Goal: Information Seeking & Learning: Learn about a topic

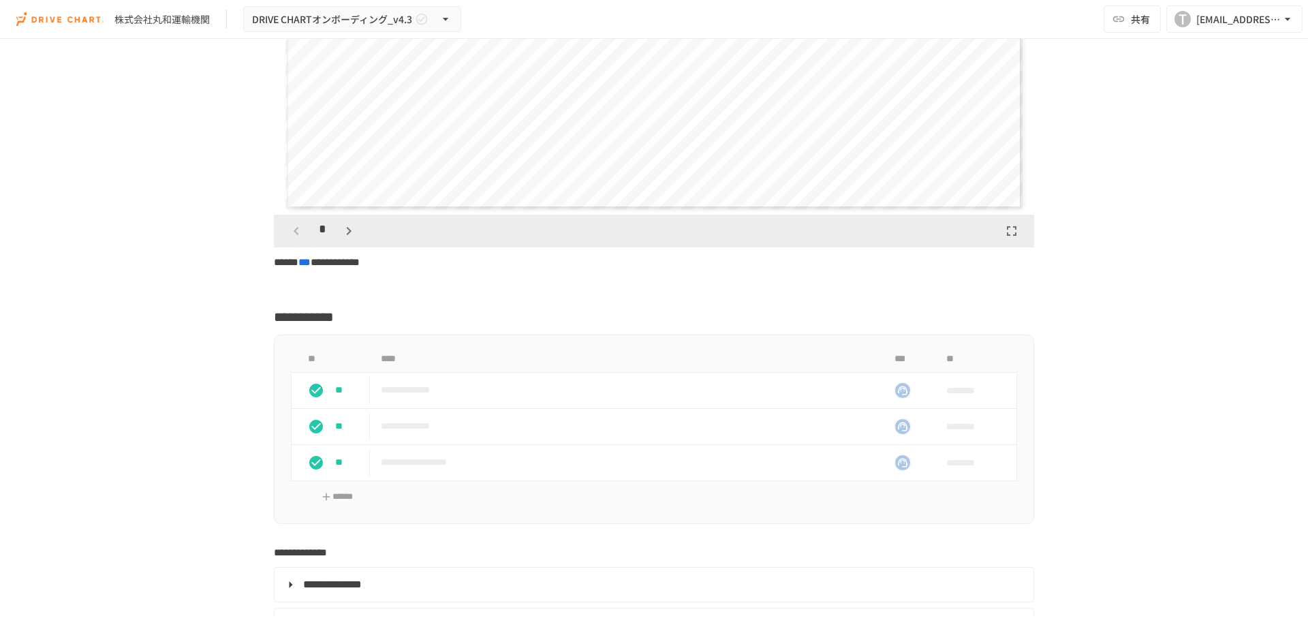
scroll to position [2181, 0]
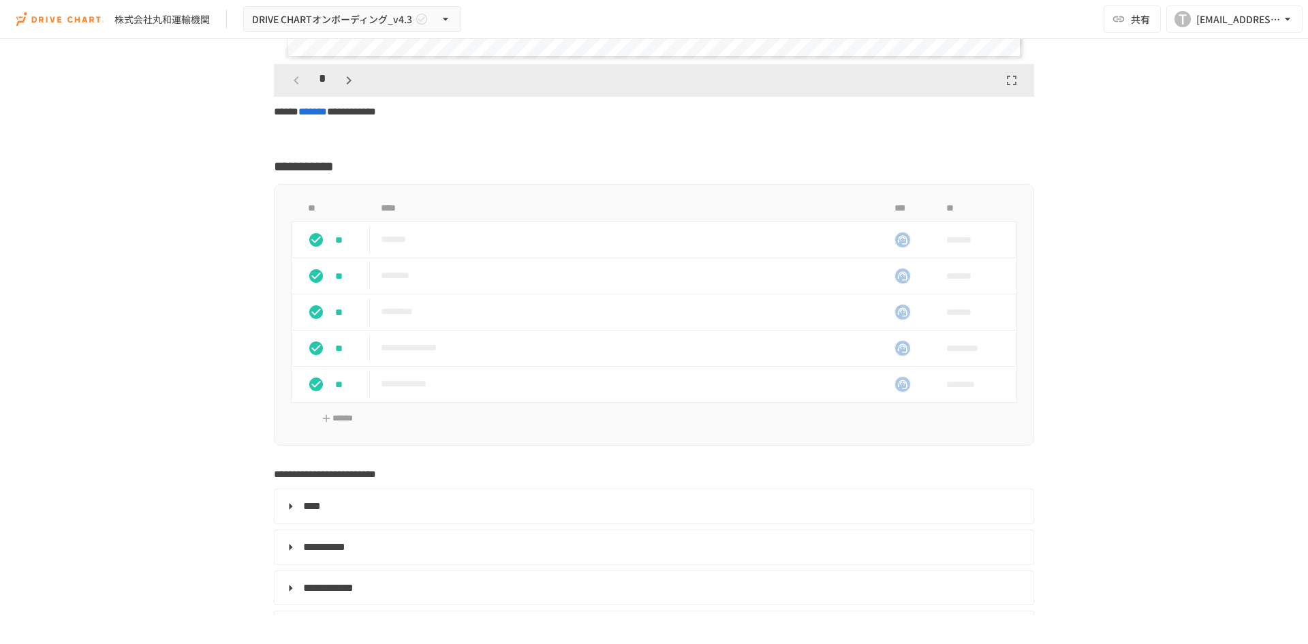
scroll to position [3952, 0]
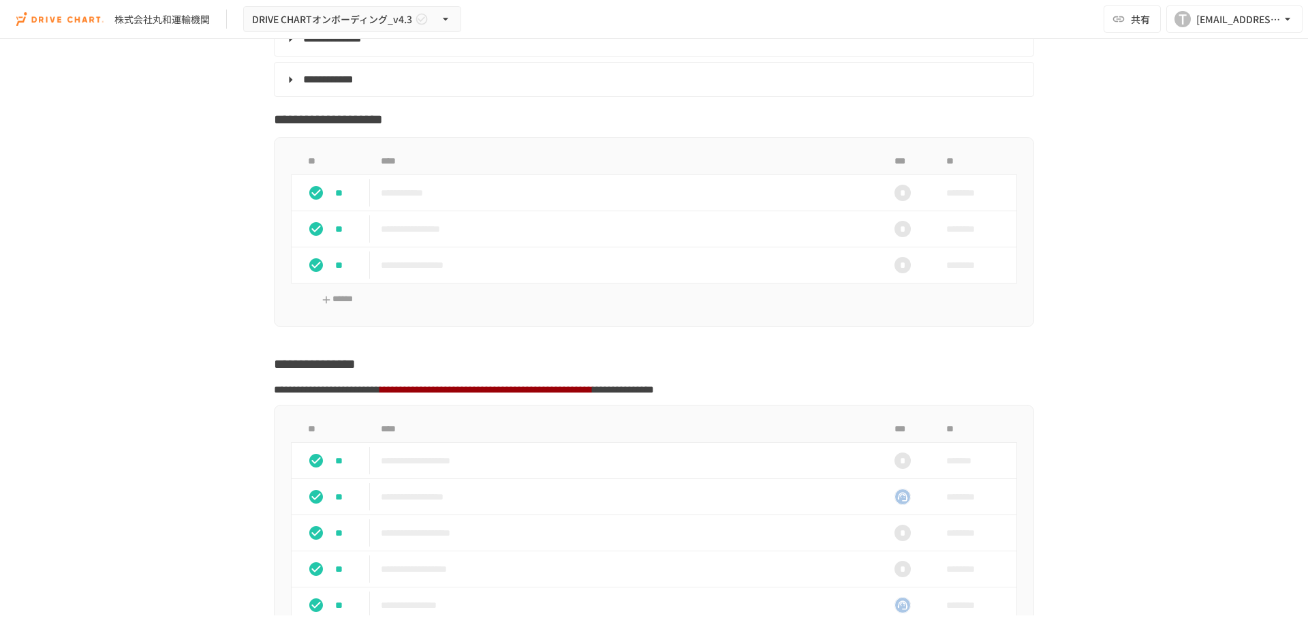
scroll to position [2862, 0]
